Goal: Task Accomplishment & Management: Manage account settings

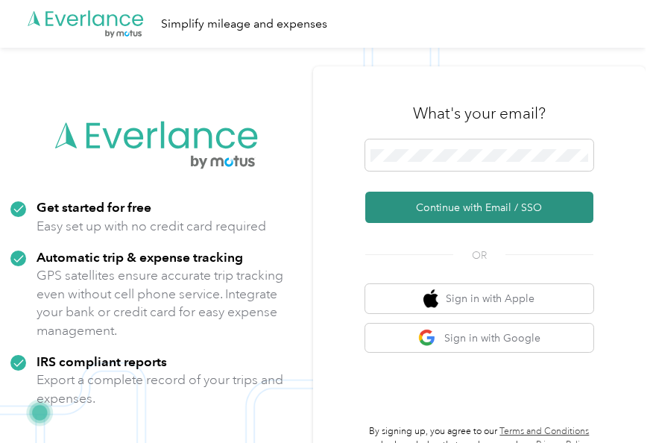
click at [396, 213] on button "Continue with Email / SSO" at bounding box center [479, 207] width 228 height 31
click at [450, 211] on button "Continue with Email / SSO" at bounding box center [479, 207] width 228 height 31
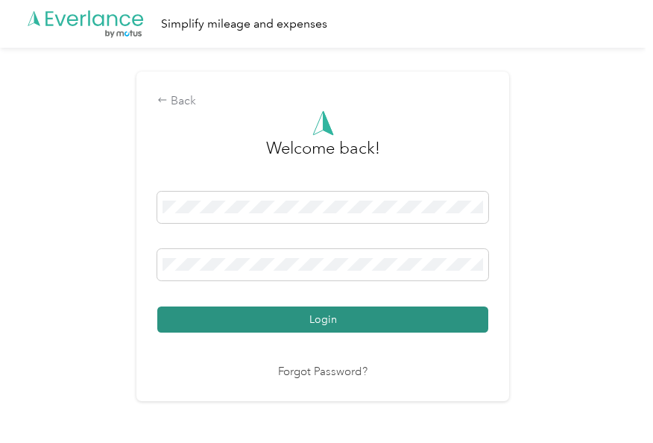
click at [324, 331] on button "Login" at bounding box center [322, 319] width 331 height 26
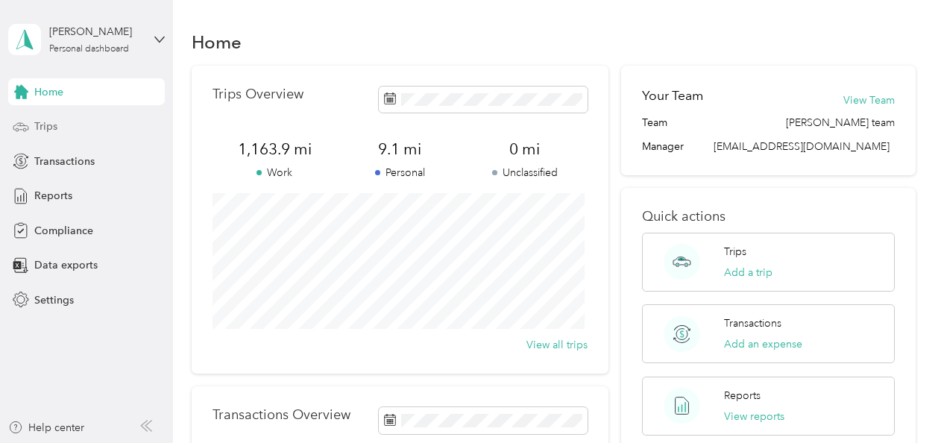
click at [67, 127] on div "Trips" at bounding box center [86, 126] width 157 height 27
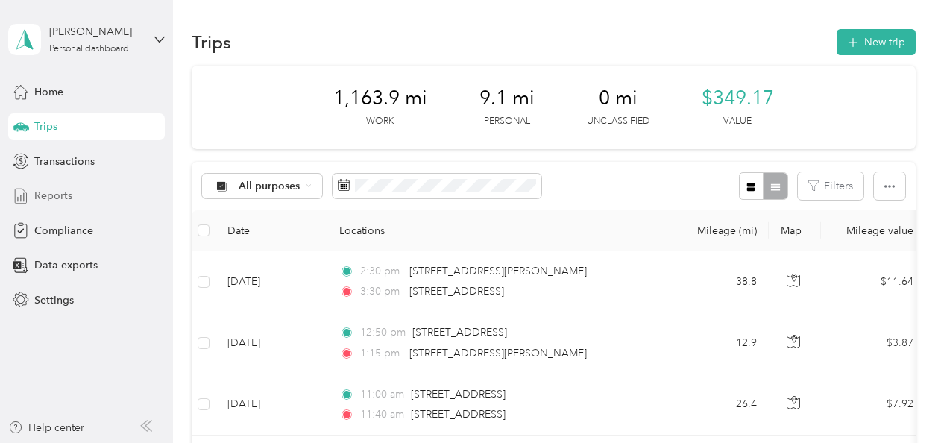
click at [70, 196] on span "Reports" at bounding box center [53, 196] width 38 height 16
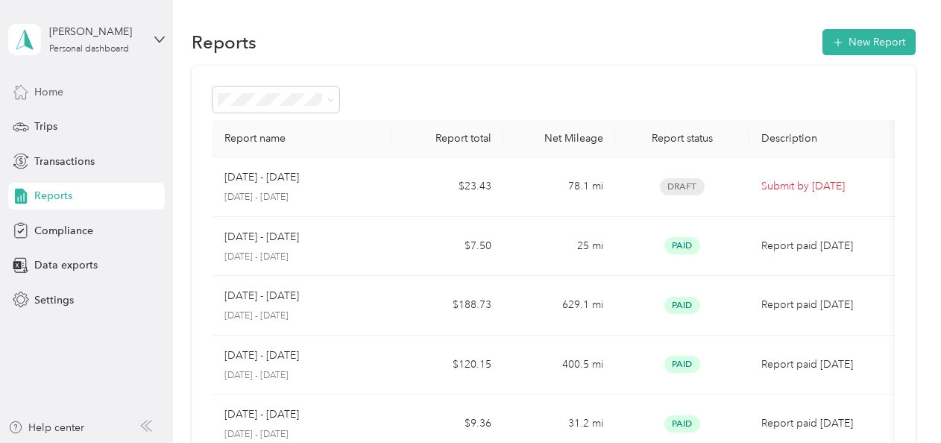
click at [83, 86] on div "Home" at bounding box center [86, 91] width 157 height 27
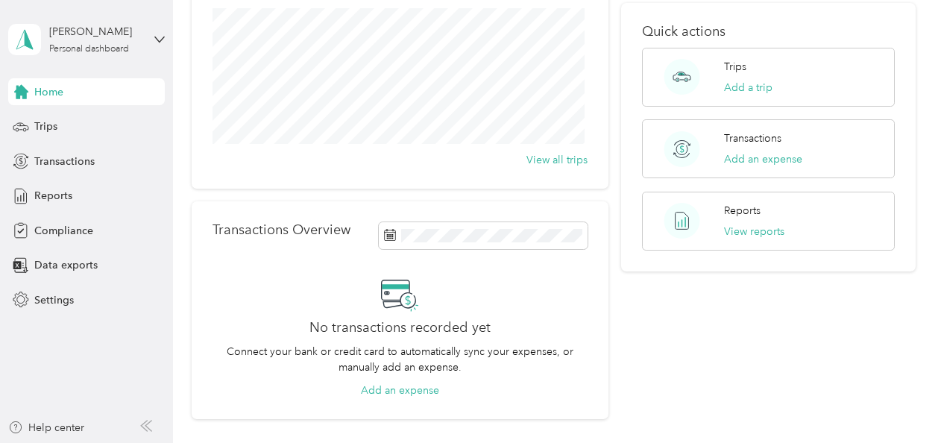
scroll to position [224, 0]
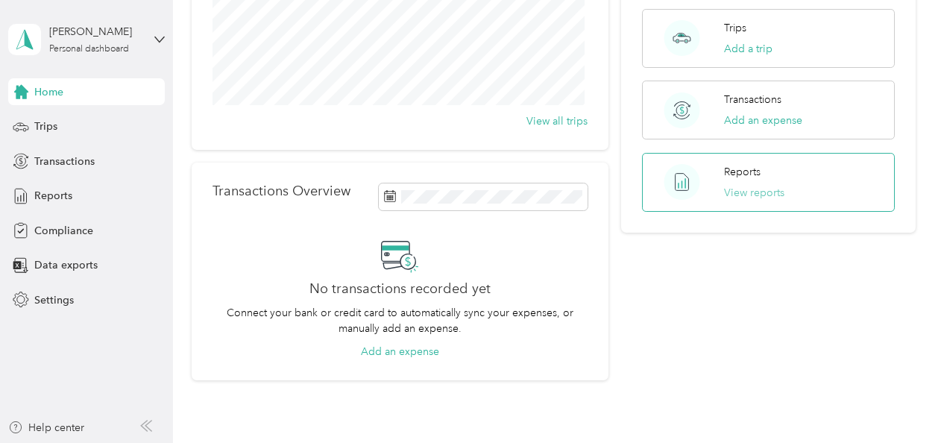
click at [652, 189] on button "View reports" at bounding box center [754, 193] width 60 height 16
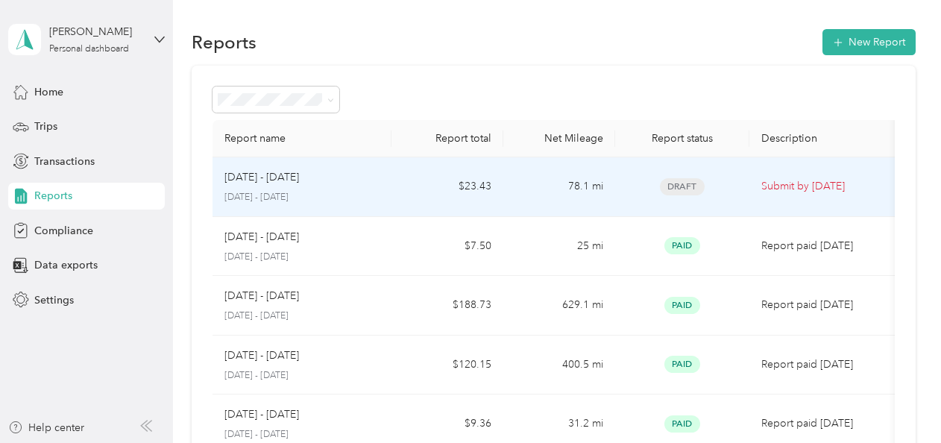
click at [652, 185] on p "Submit by [DATE]" at bounding box center [823, 186] width 125 height 16
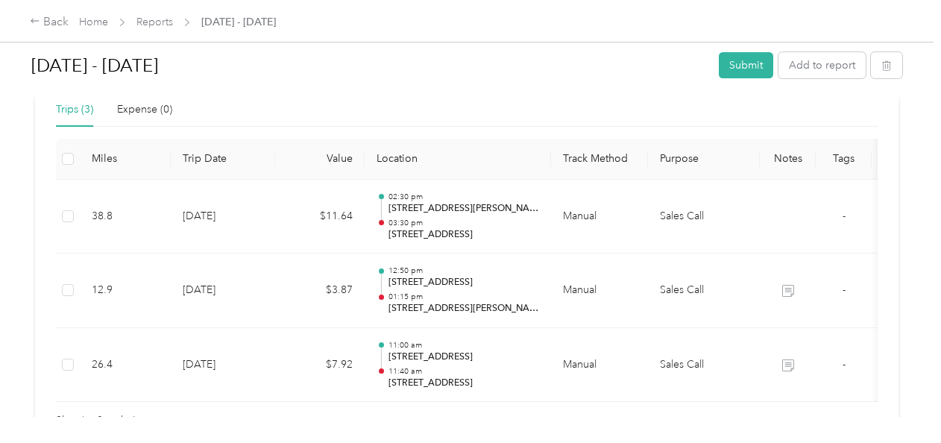
scroll to position [447, 0]
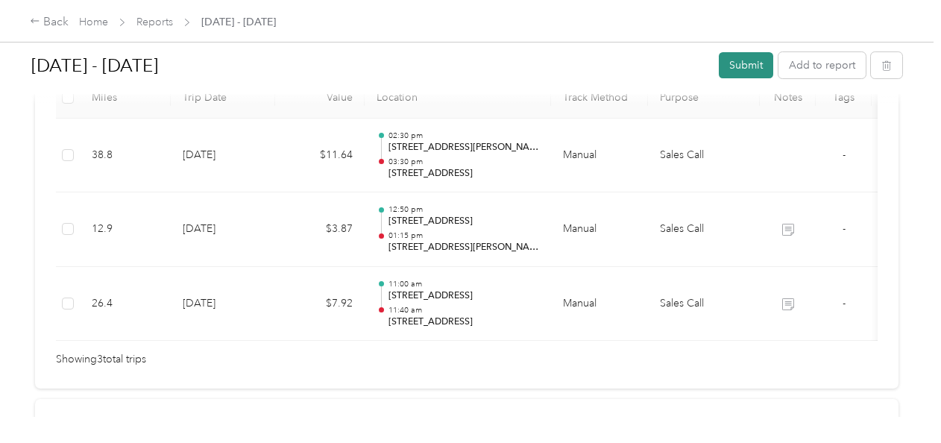
click at [652, 66] on button "Submit" at bounding box center [746, 65] width 54 height 26
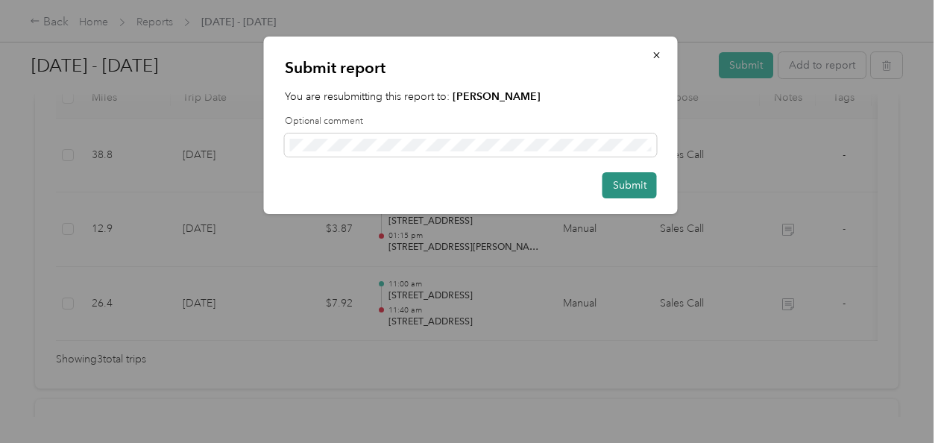
click at [645, 184] on button "Submit" at bounding box center [629, 185] width 54 height 26
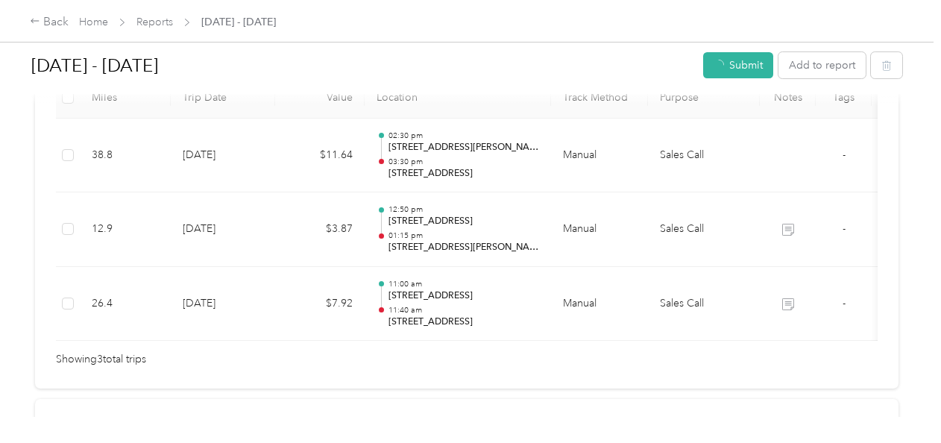
scroll to position [411, 0]
